Goal: Transaction & Acquisition: Purchase product/service

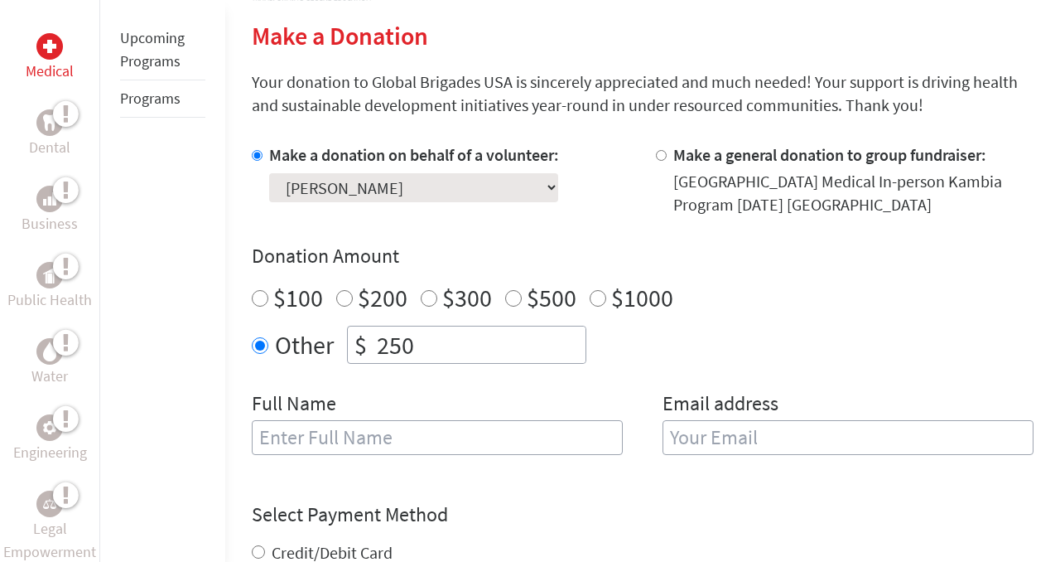
scroll to position [364, 0]
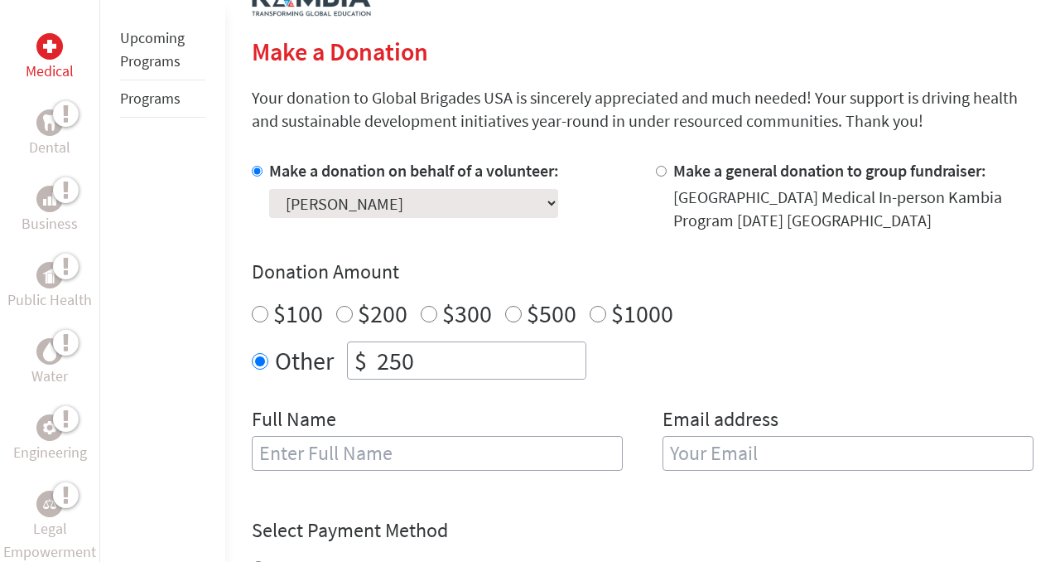
click at [443, 370] on input "250" at bounding box center [480, 360] width 212 height 36
click at [577, 347] on input "251" at bounding box center [480, 360] width 212 height 36
click at [577, 347] on input "252" at bounding box center [480, 360] width 212 height 36
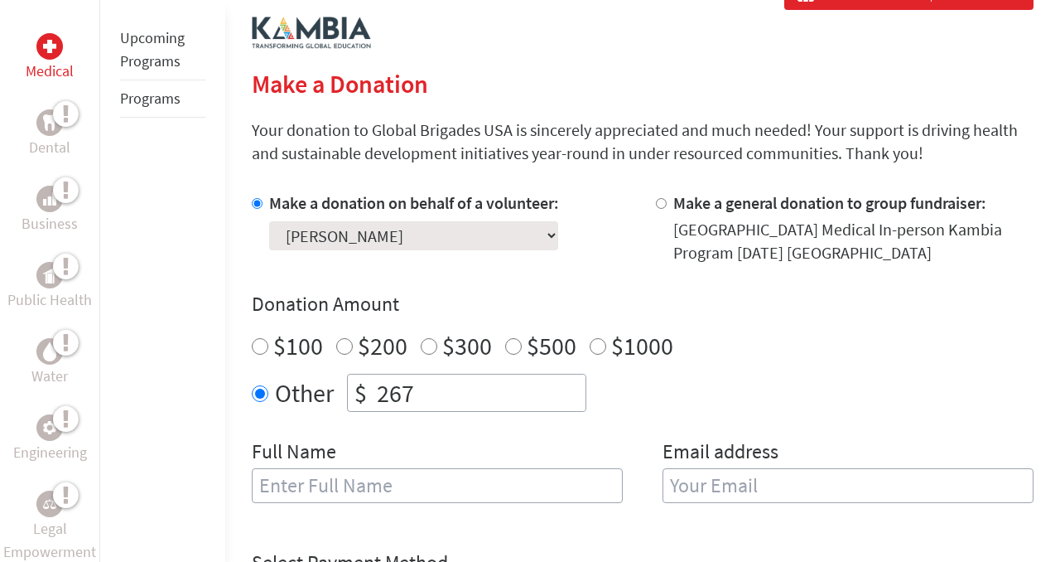
click at [577, 388] on input "267" at bounding box center [480, 392] width 212 height 36
click at [577, 388] on input "268" at bounding box center [480, 392] width 212 height 36
click at [577, 388] on input "269" at bounding box center [480, 392] width 212 height 36
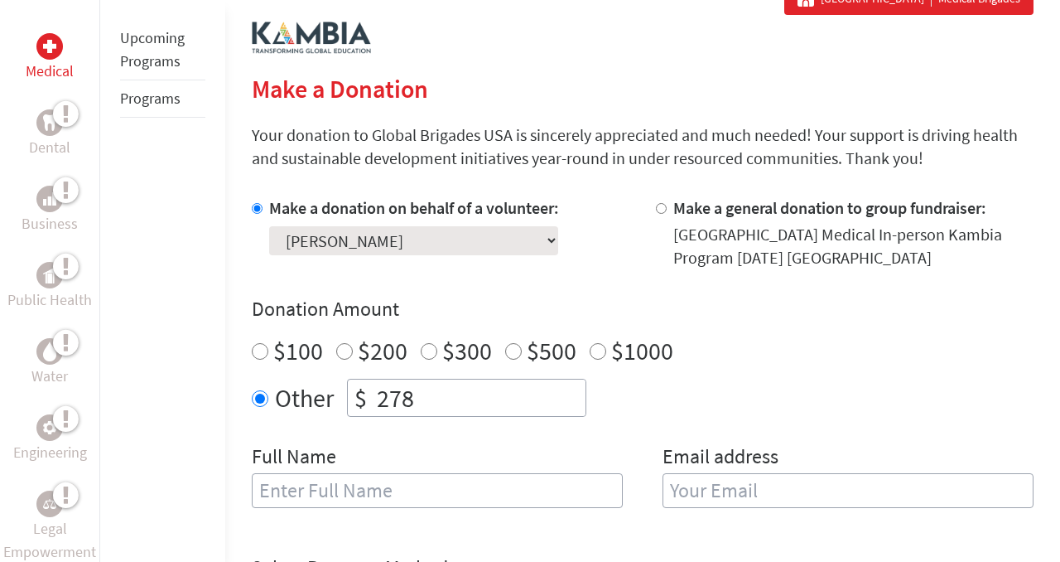
type input "279"
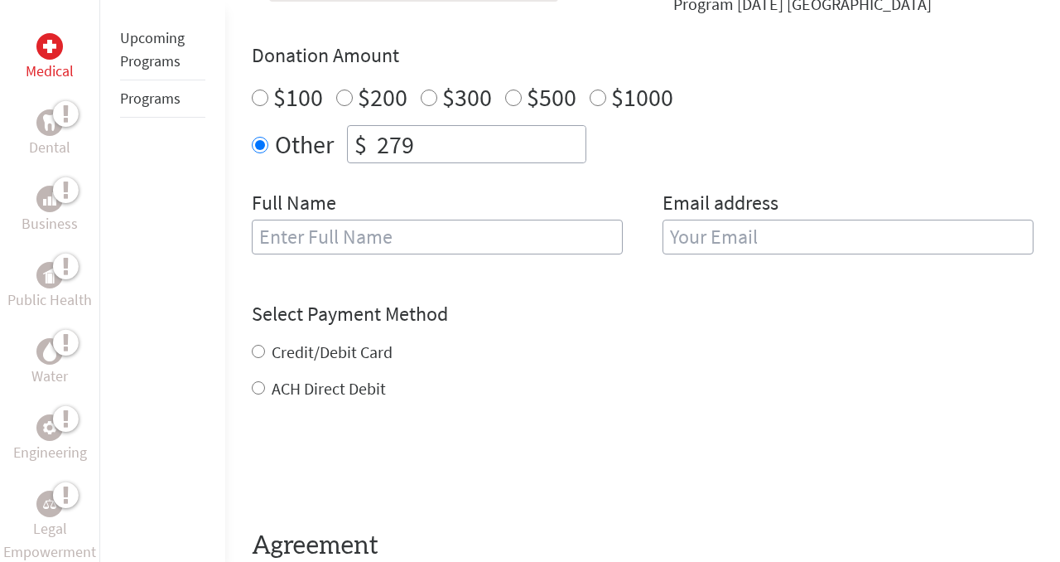
scroll to position [574, 0]
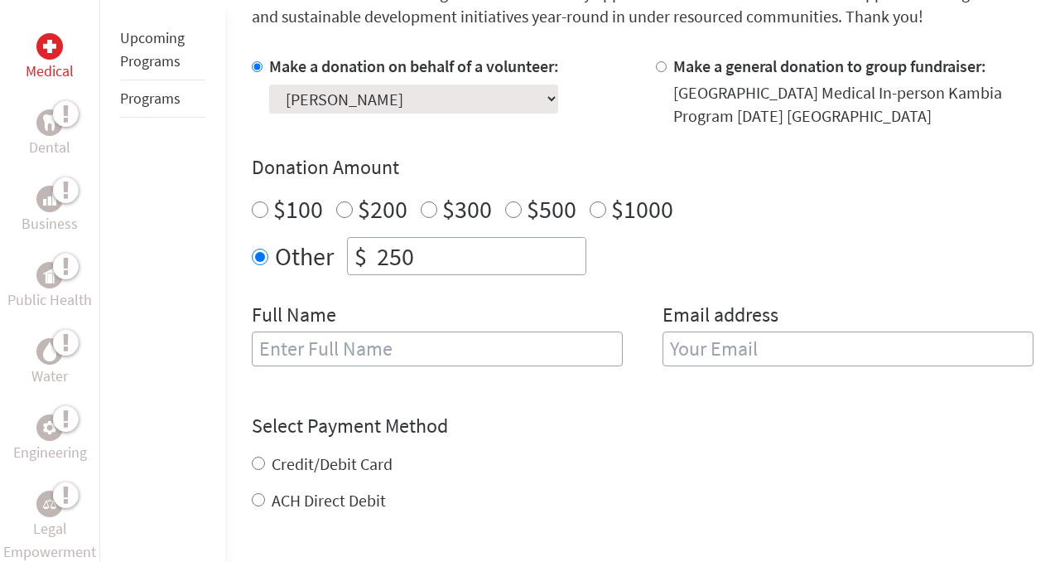
scroll to position [409, 0]
